Goal: Information Seeking & Learning: Learn about a topic

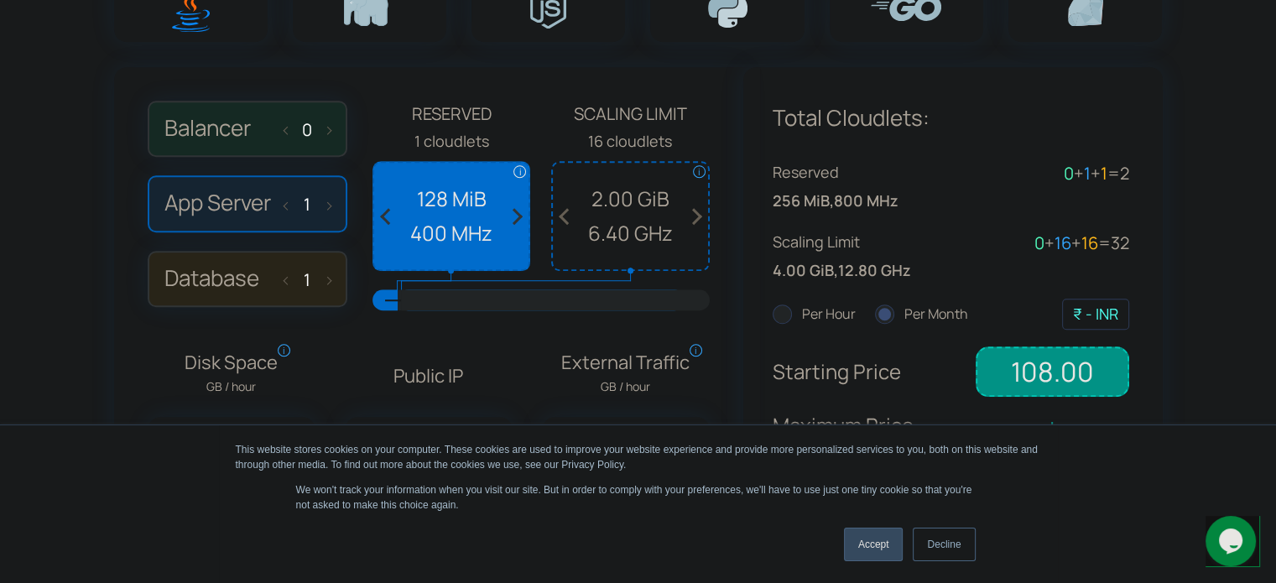
scroll to position [1221, 0]
click at [386, 216] on span at bounding box center [389, 214] width 31 height 107
click at [296, 198] on input "1" at bounding box center [307, 202] width 27 height 19
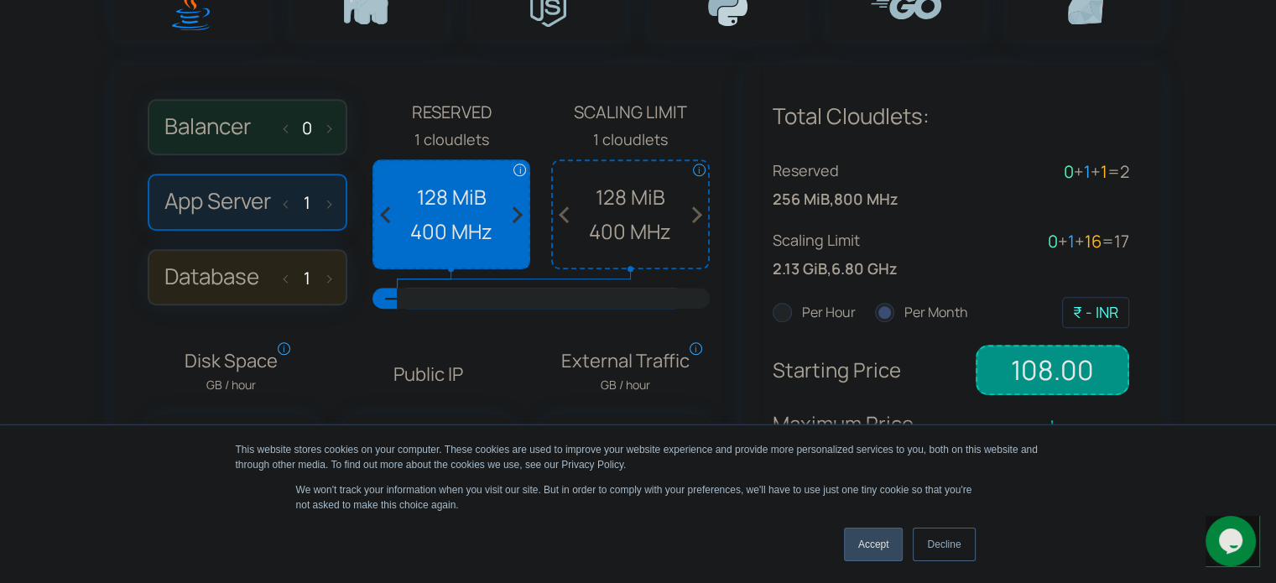
drag, startPoint x: 388, startPoint y: 296, endPoint x: 358, endPoint y: 308, distance: 32.4
click at [358, 308] on div "Balancer 0 App Server 1 Database 1 Reserved" at bounding box center [429, 210] width 562 height 223
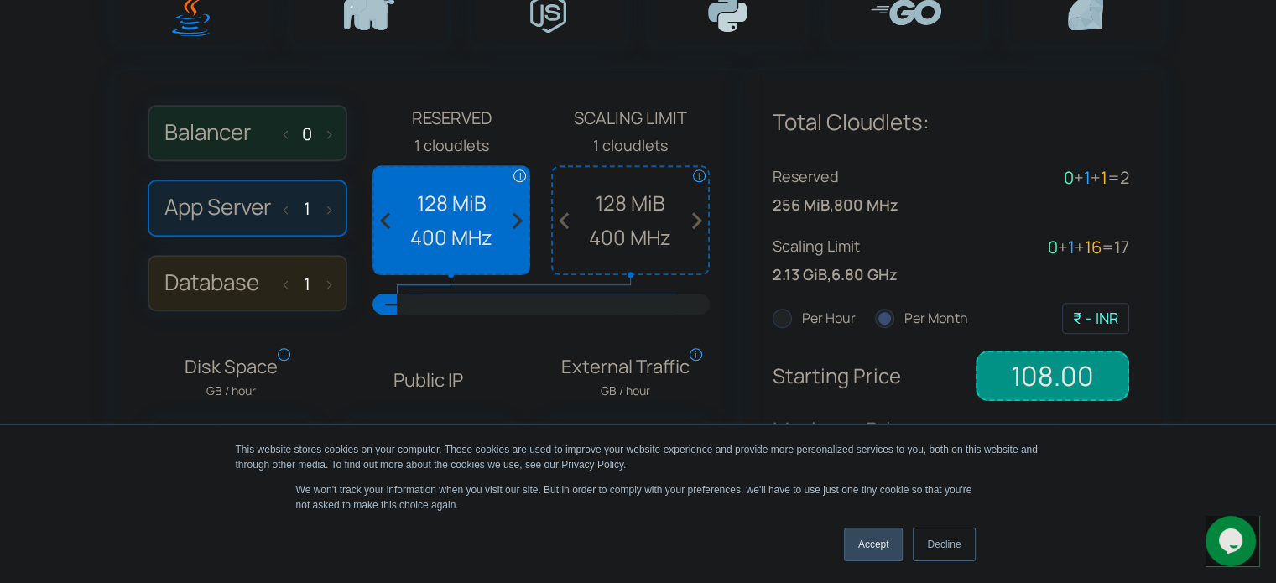
click at [822, 312] on label "Per Hour" at bounding box center [814, 319] width 83 height 22
click at [0, 0] on input "Per Hour" at bounding box center [0, 0] width 0 height 0
click at [886, 327] on label "Per Month" at bounding box center [921, 319] width 93 height 22
click at [0, 0] on input "Per Month" at bounding box center [0, 0] width 0 height 0
click at [331, 209] on label "App Server 1" at bounding box center [248, 208] width 200 height 57
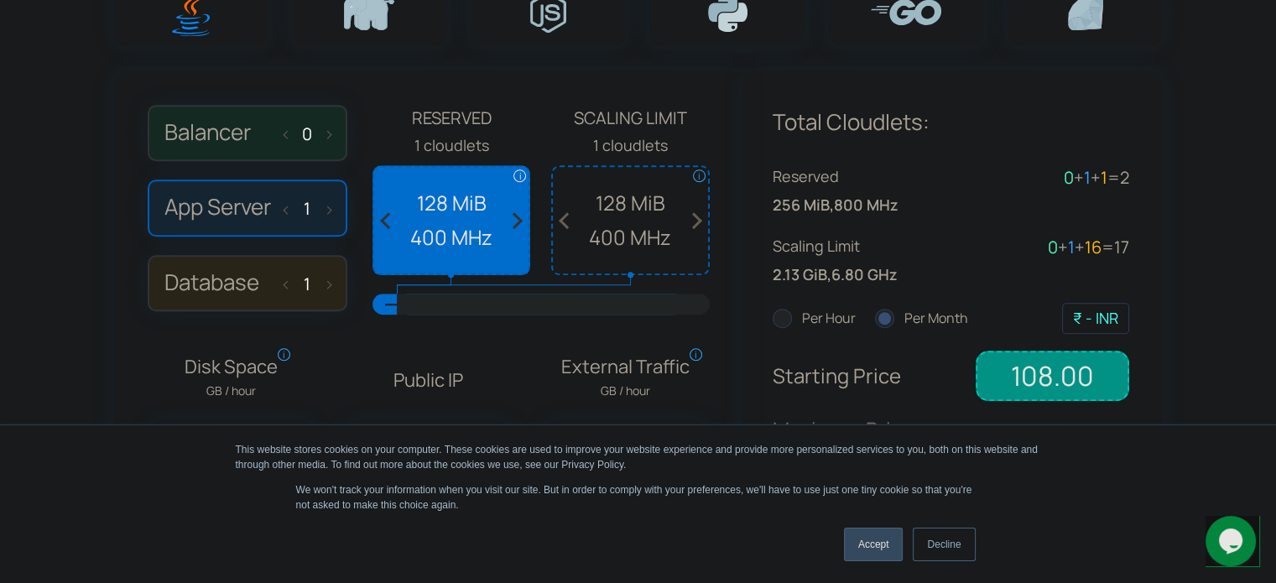
click at [0, 0] on input "App Server 1" at bounding box center [0, 0] width 0 height 0
click at [331, 209] on label "App Server 1" at bounding box center [248, 208] width 200 height 57
click at [0, 0] on input "App Server 1" at bounding box center [0, 0] width 0 height 0
click at [305, 211] on input "1" at bounding box center [307, 208] width 27 height 19
click at [312, 211] on input "1" at bounding box center [307, 208] width 27 height 19
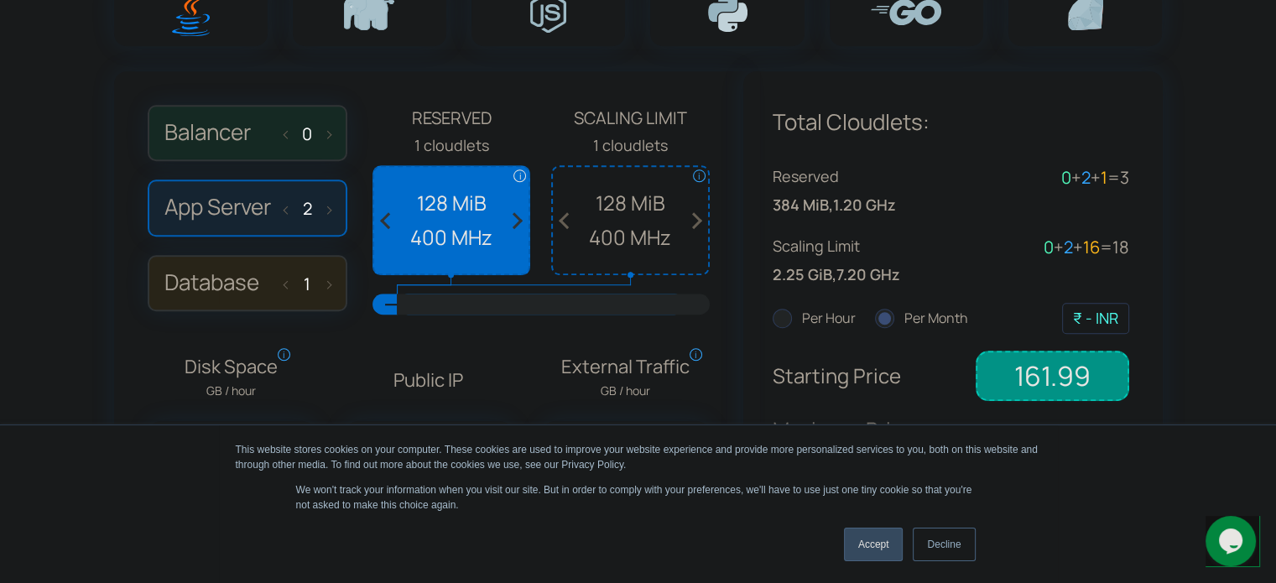
click at [516, 214] on span at bounding box center [513, 220] width 31 height 107
drag, startPoint x: 516, startPoint y: 214, endPoint x: 420, endPoint y: 305, distance: 132.9
click at [420, 305] on div "Reserved 3 cloudlets i Reserved Cloudlets Reserve the cloudlets to pay a fixed …" at bounding box center [541, 216] width 337 height 223
click at [425, 300] on div at bounding box center [553, 304] width 312 height 21
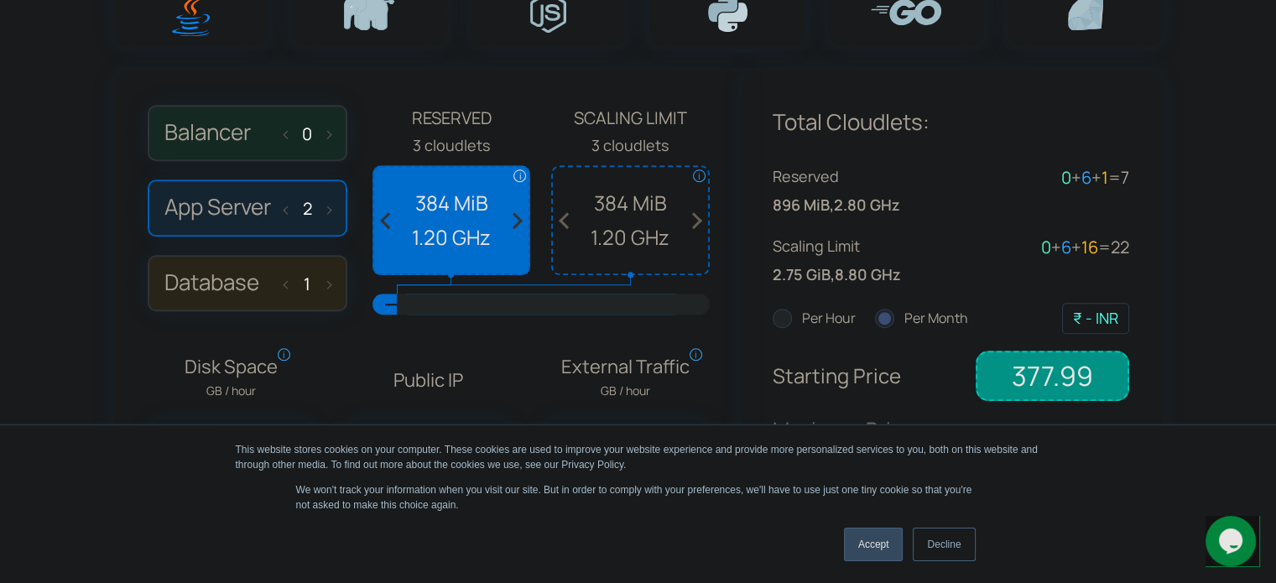
click at [286, 204] on span at bounding box center [290, 207] width 12 height 35
type input "1"
click at [515, 212] on span at bounding box center [513, 220] width 31 height 107
